Goal: Task Accomplishment & Management: Manage account settings

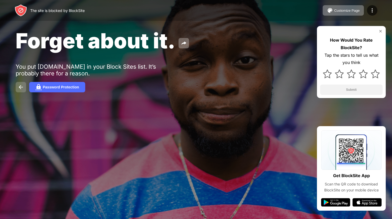
click at [21, 89] on img at bounding box center [21, 87] width 6 height 6
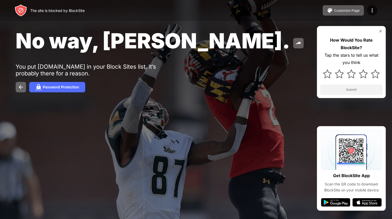
click at [377, 8] on div "Customize Page Edit Block List Redirect Customize Block Page Upgrade Password P…" at bounding box center [350, 10] width 55 height 10
click at [375, 9] on img at bounding box center [372, 10] width 6 height 6
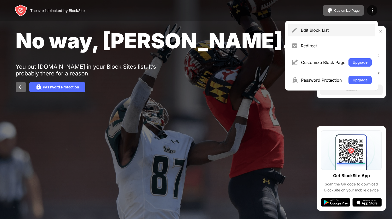
click at [338, 31] on div "Edit Block List" at bounding box center [336, 30] width 71 height 5
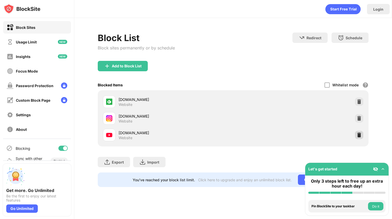
click at [356, 137] on img at bounding box center [358, 135] width 5 height 5
